Goal: Book appointment/travel/reservation

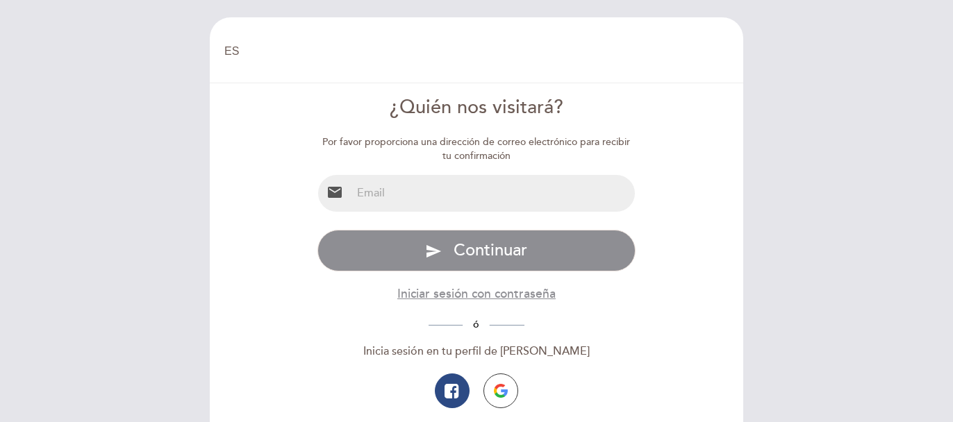
select select "es"
click at [446, 201] on input "email" at bounding box center [493, 193] width 284 height 37
type input "[EMAIL_ADDRESS][DOMAIN_NAME]"
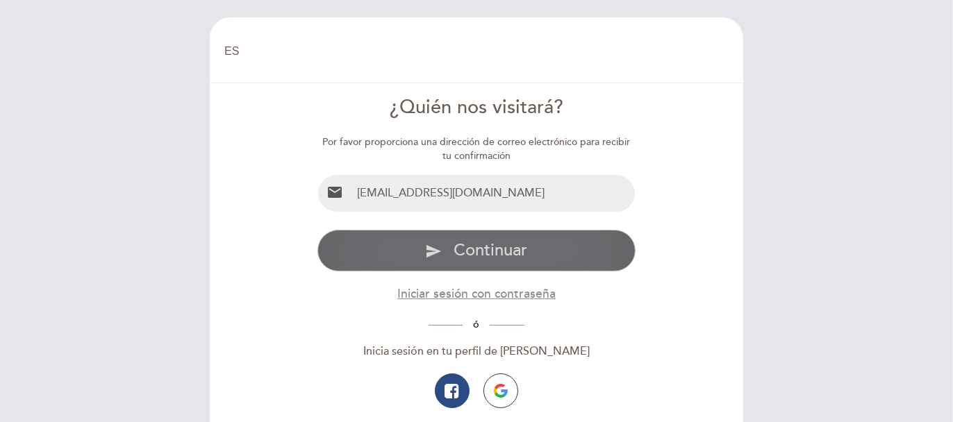
click at [446, 249] on button "send Continuar" at bounding box center [476, 251] width 319 height 42
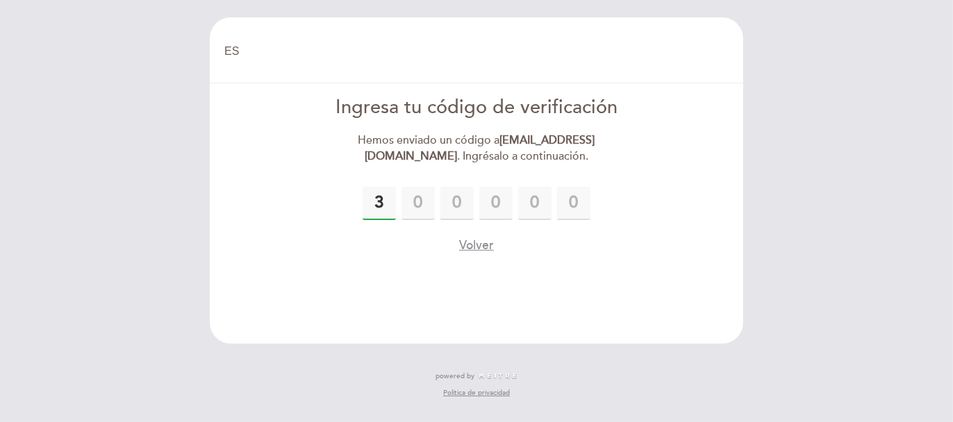
type input "3"
type input "8"
type input "0"
type input "8"
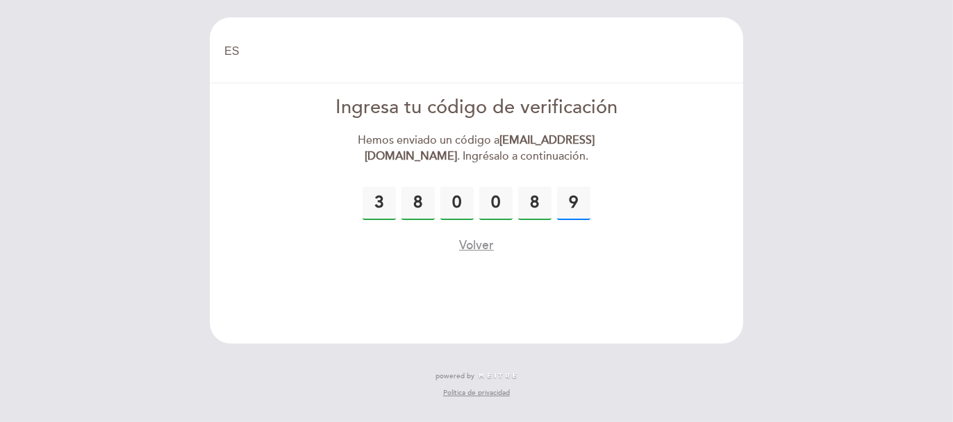
type input "9"
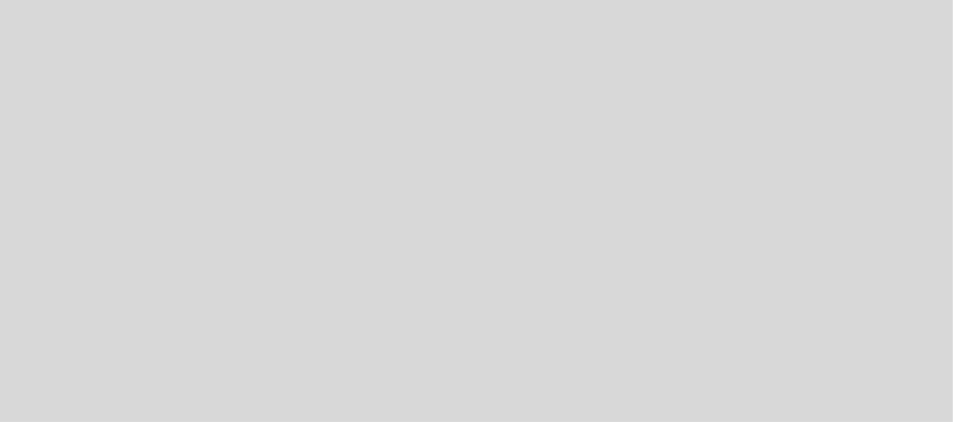
select select "es"
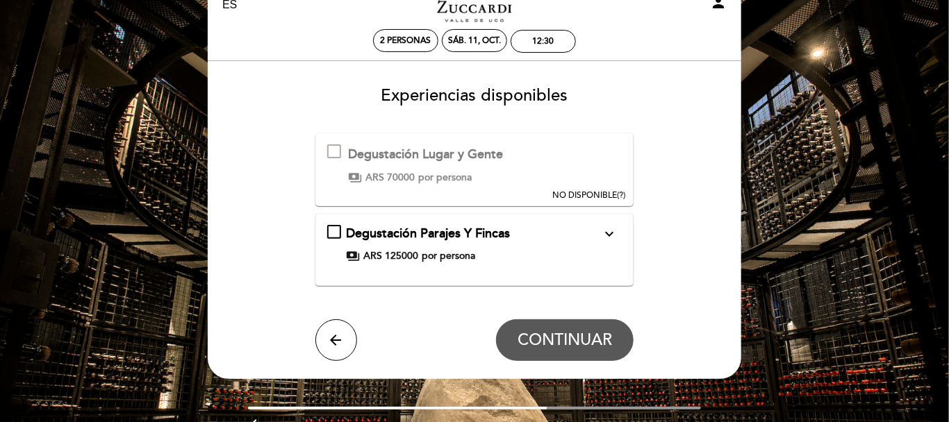
scroll to position [69, 0]
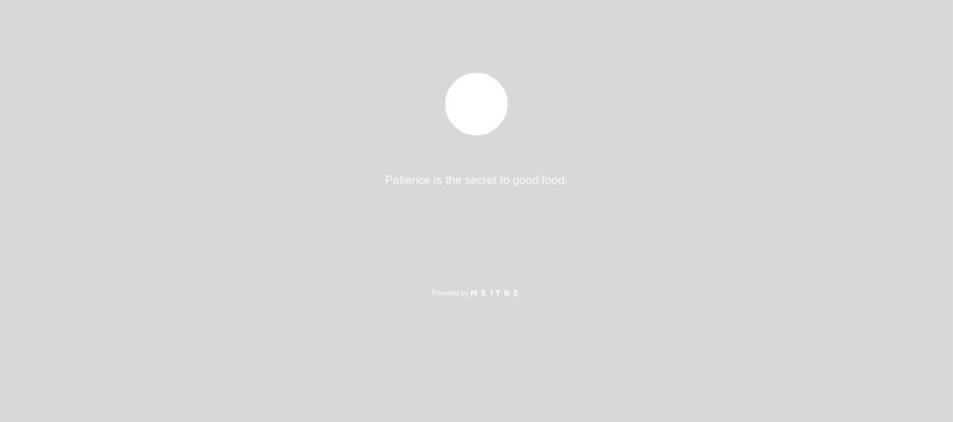
select select "es"
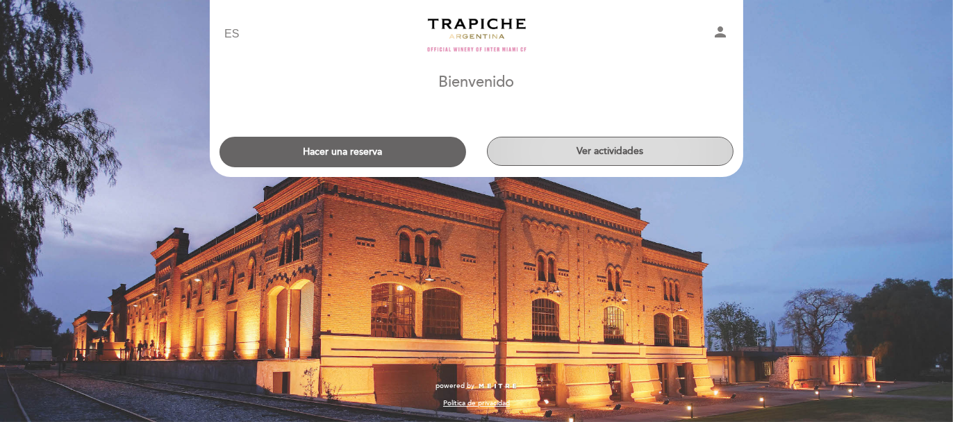
click at [537, 157] on button "Ver actividades" at bounding box center [610, 151] width 247 height 29
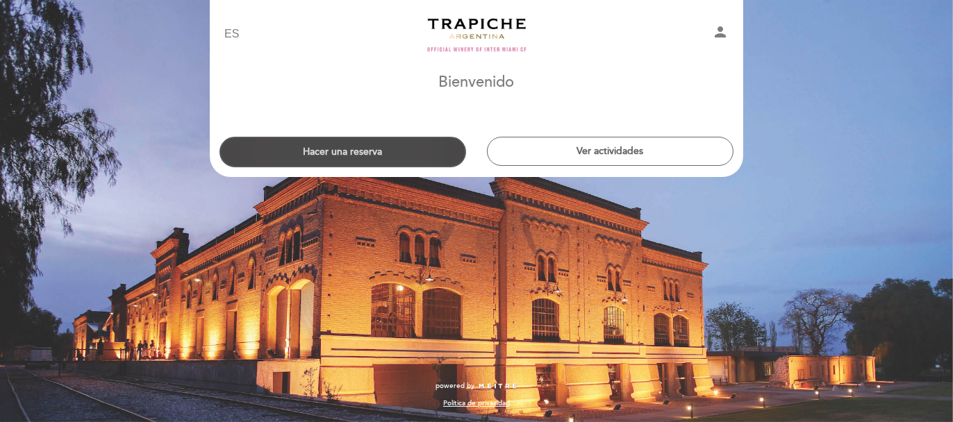
click at [344, 149] on button "Hacer una reserva" at bounding box center [342, 152] width 247 height 31
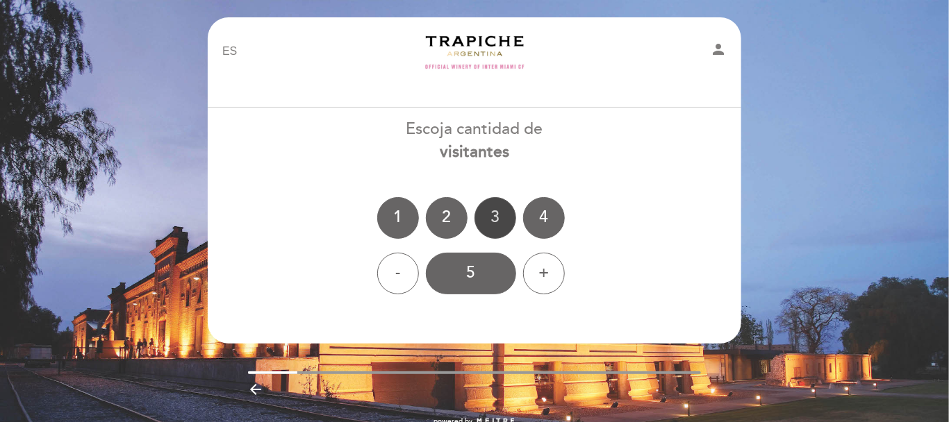
click at [441, 222] on div "2" at bounding box center [447, 218] width 42 height 42
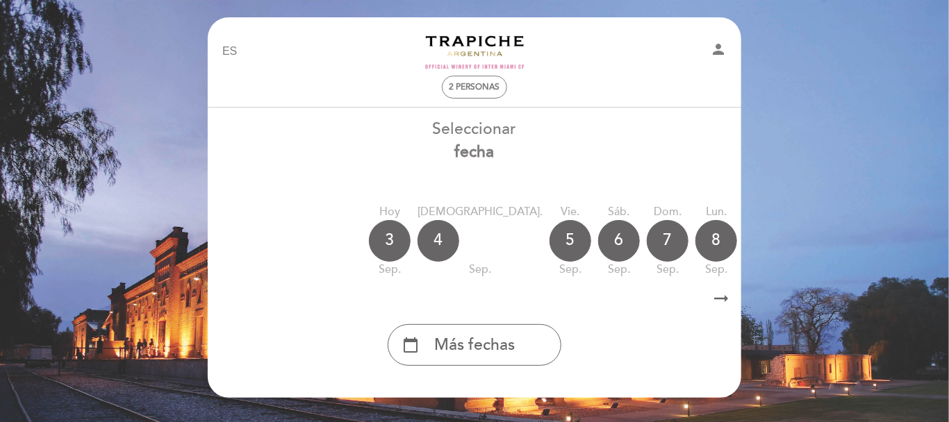
click at [717, 297] on icon "arrow_right_alt" at bounding box center [720, 299] width 21 height 30
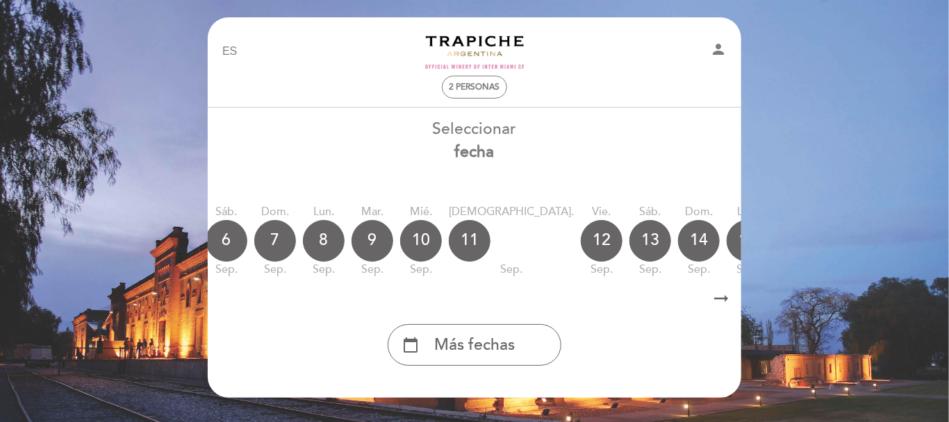
scroll to position [0, 404]
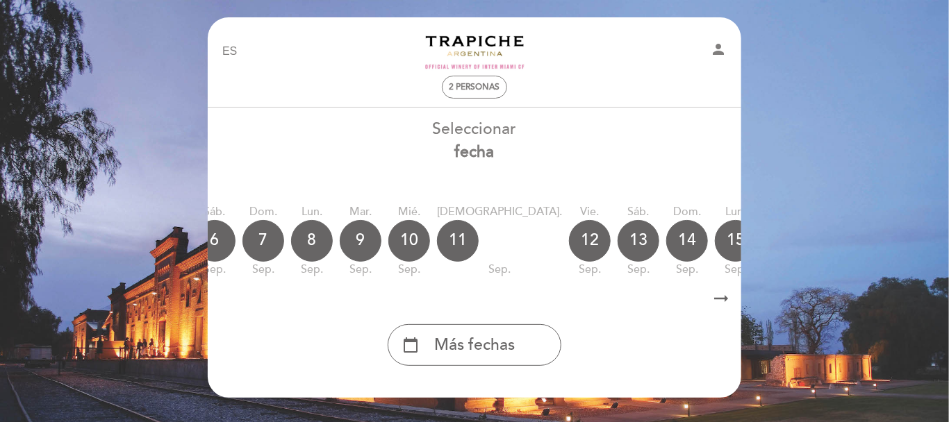
click at [860, 246] on div "calendar_today" at bounding box center [881, 241] width 42 height 42
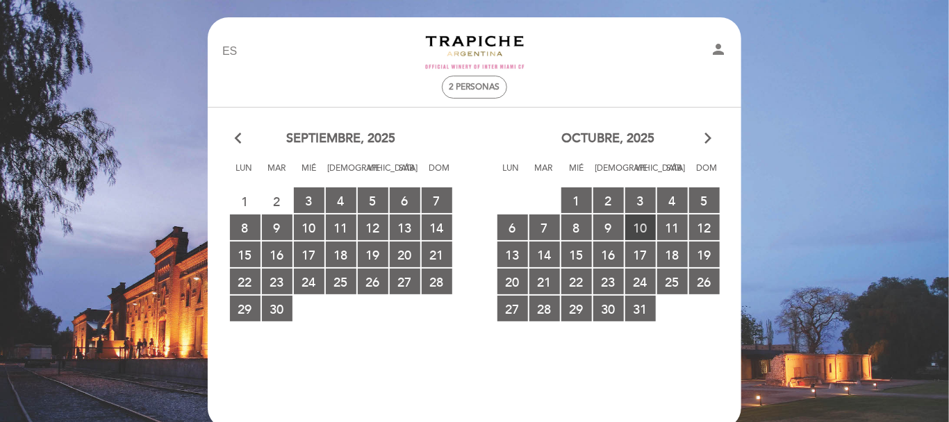
click at [649, 226] on span "10 RESERVAS DISPONIBLES" at bounding box center [640, 228] width 31 height 26
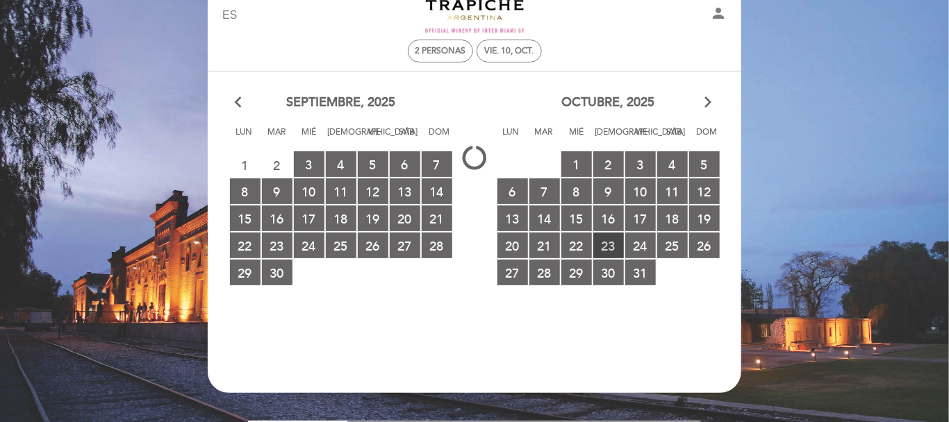
scroll to position [34, 0]
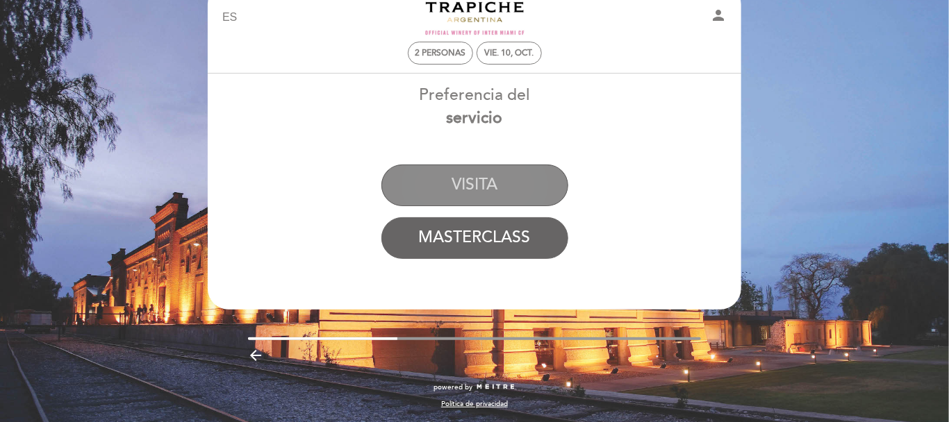
click at [510, 189] on button "VISITA" at bounding box center [474, 186] width 187 height 42
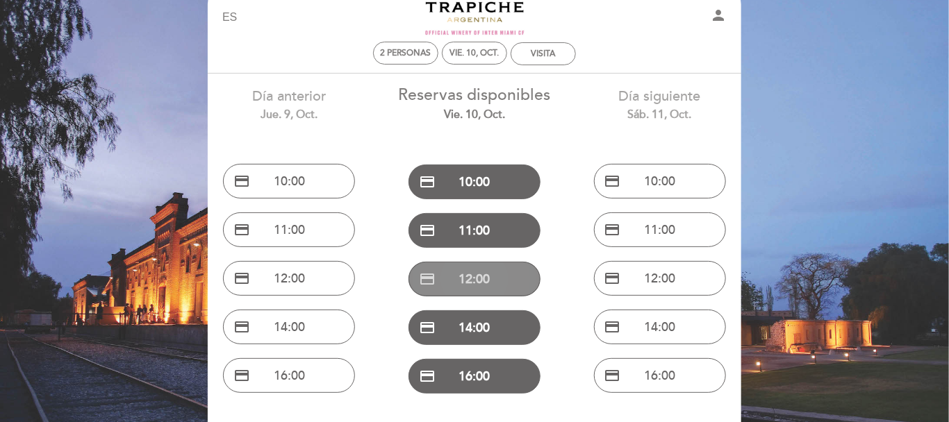
click at [469, 276] on button "credit_card 12:00" at bounding box center [474, 279] width 132 height 35
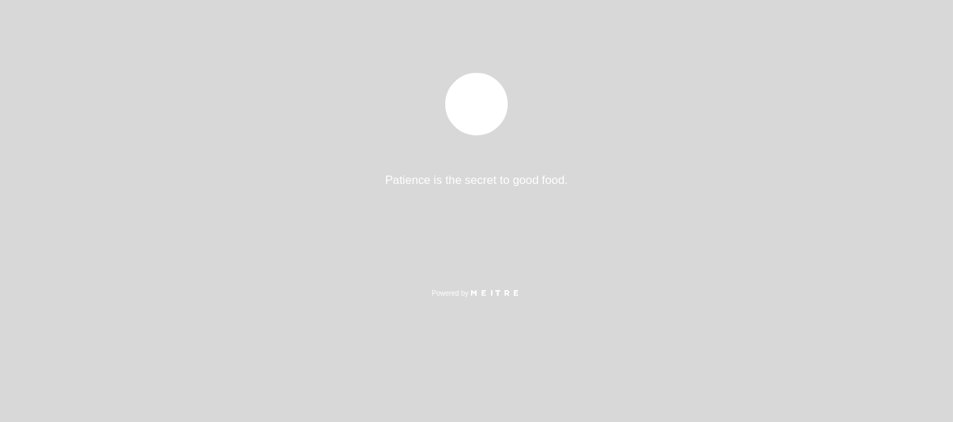
select select "es"
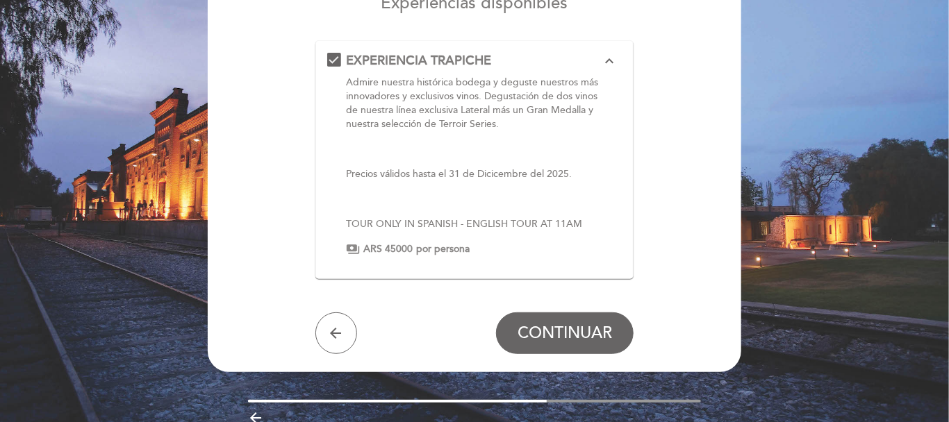
scroll to position [69, 0]
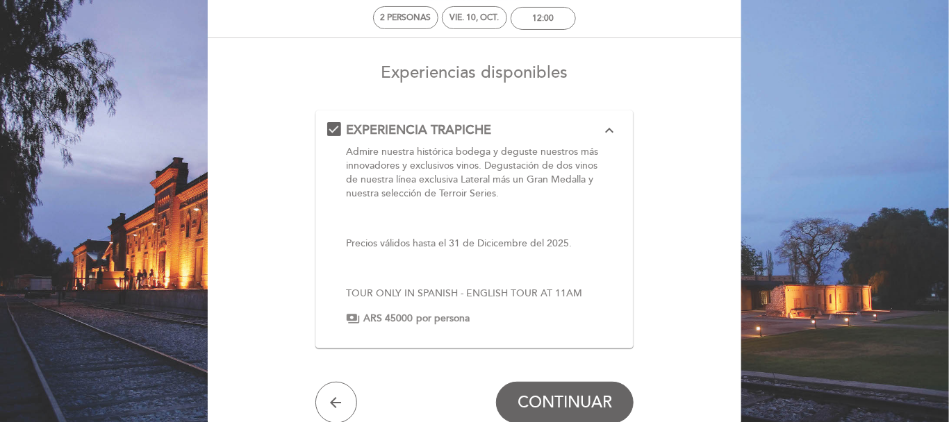
click at [604, 132] on icon "expand_less" at bounding box center [609, 130] width 17 height 17
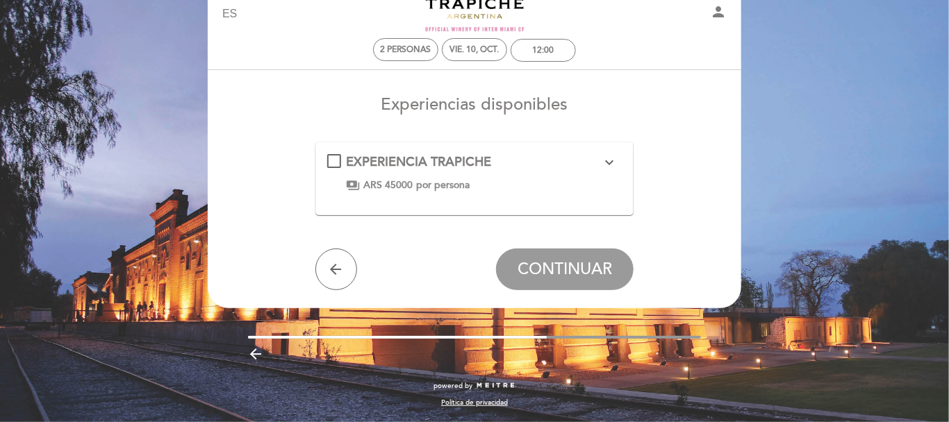
scroll to position [35, 0]
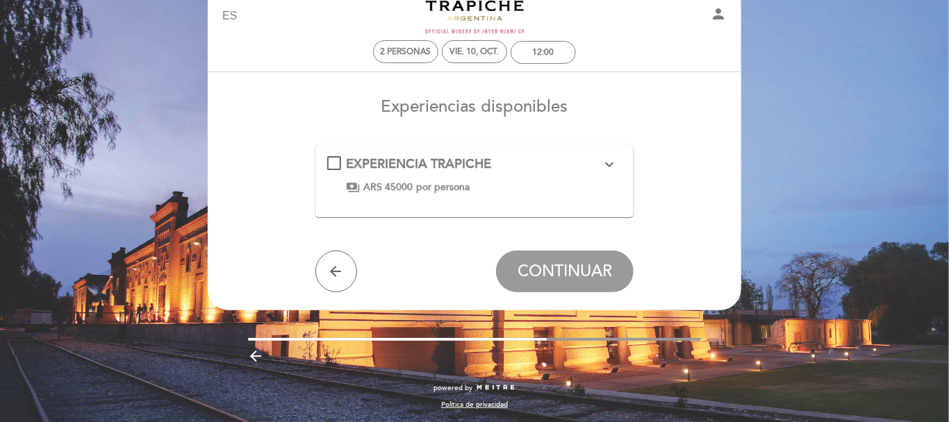
click at [604, 172] on icon "expand_more" at bounding box center [609, 164] width 17 height 17
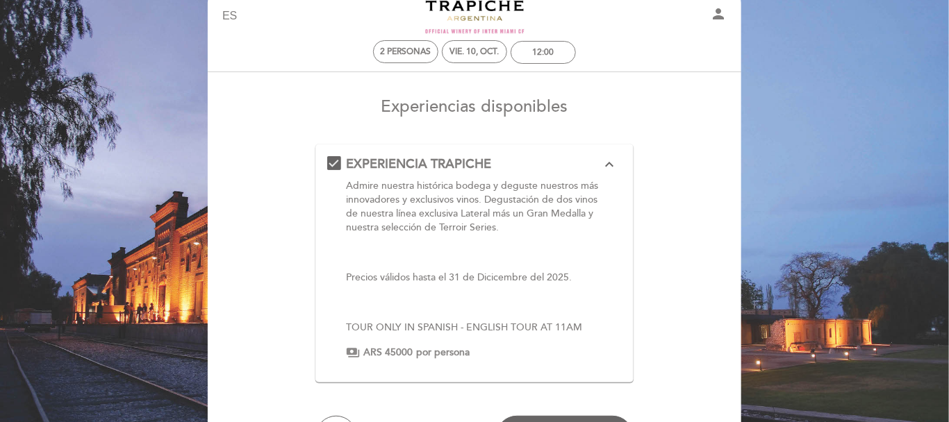
scroll to position [69, 0]
